Goal: Information Seeking & Learning: Learn about a topic

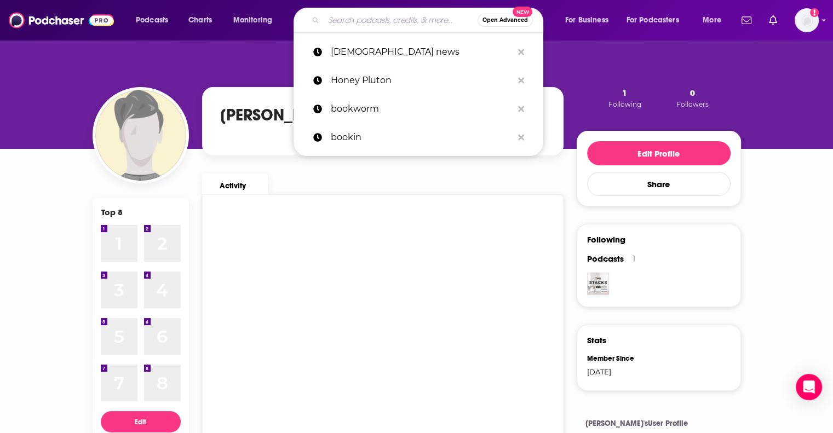
click at [372, 22] on input "Search podcasts, credits, & more..." at bounding box center [401, 20] width 154 height 18
paste input "The Spiritual Life"
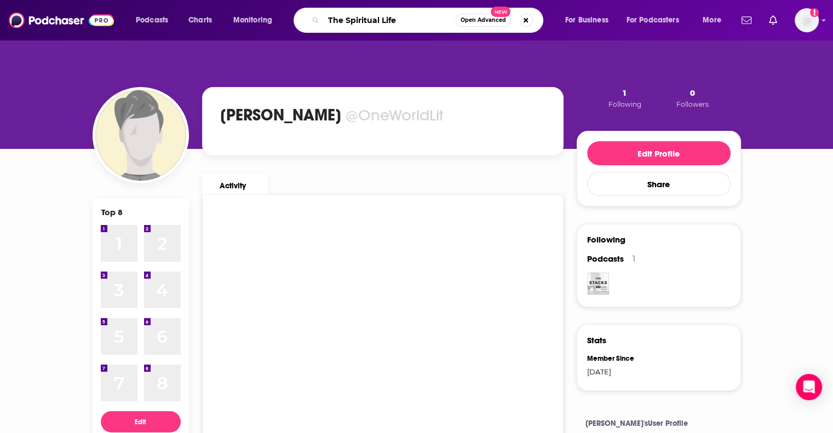
type input "The Spiritual Life"
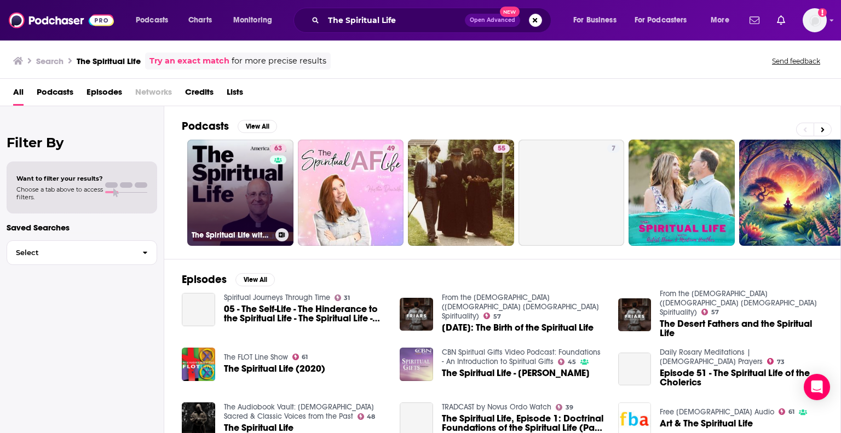
click at [241, 198] on link "63 The Spiritual Life with Fr. [PERSON_NAME], [PERSON_NAME]" at bounding box center [240, 193] width 106 height 106
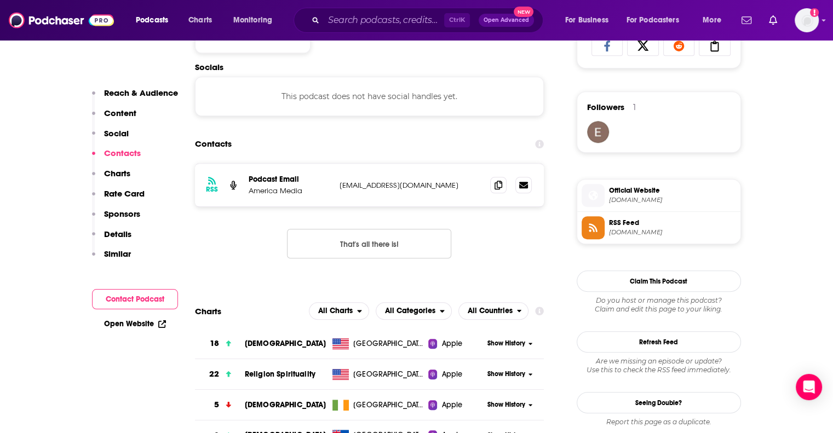
scroll to position [767, 0]
